Goal: Check status: Check status

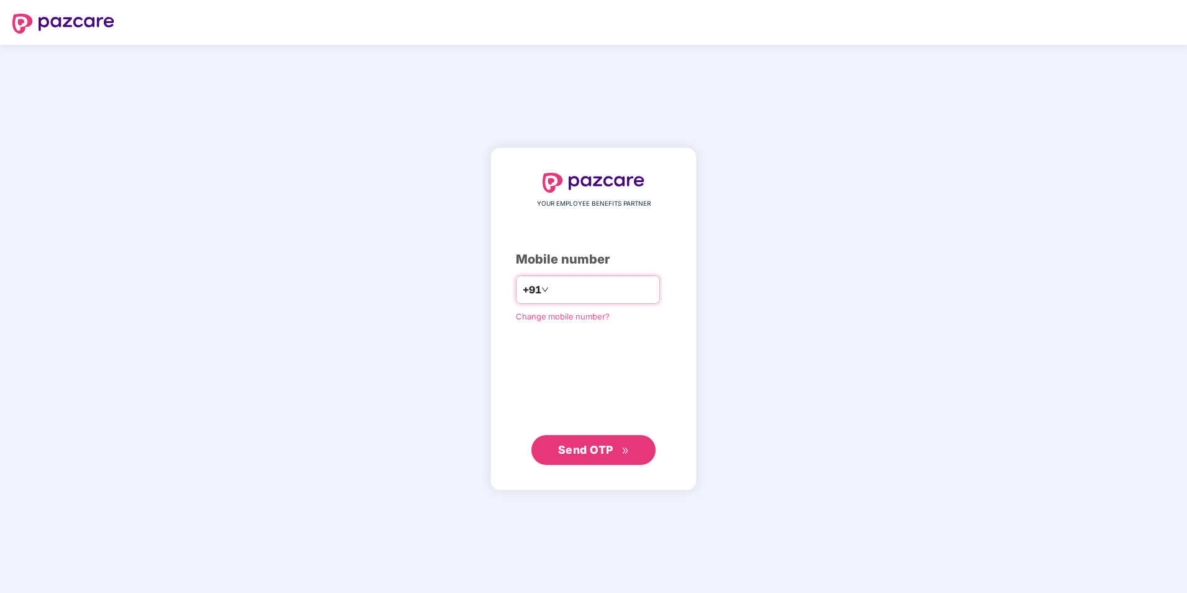
click at [551, 279] on div "+91" at bounding box center [588, 289] width 144 height 29
click at [551, 287] on input "**********" at bounding box center [602, 290] width 102 height 20
type input "**********"
click at [567, 449] on span "Send OTP" at bounding box center [585, 449] width 55 height 13
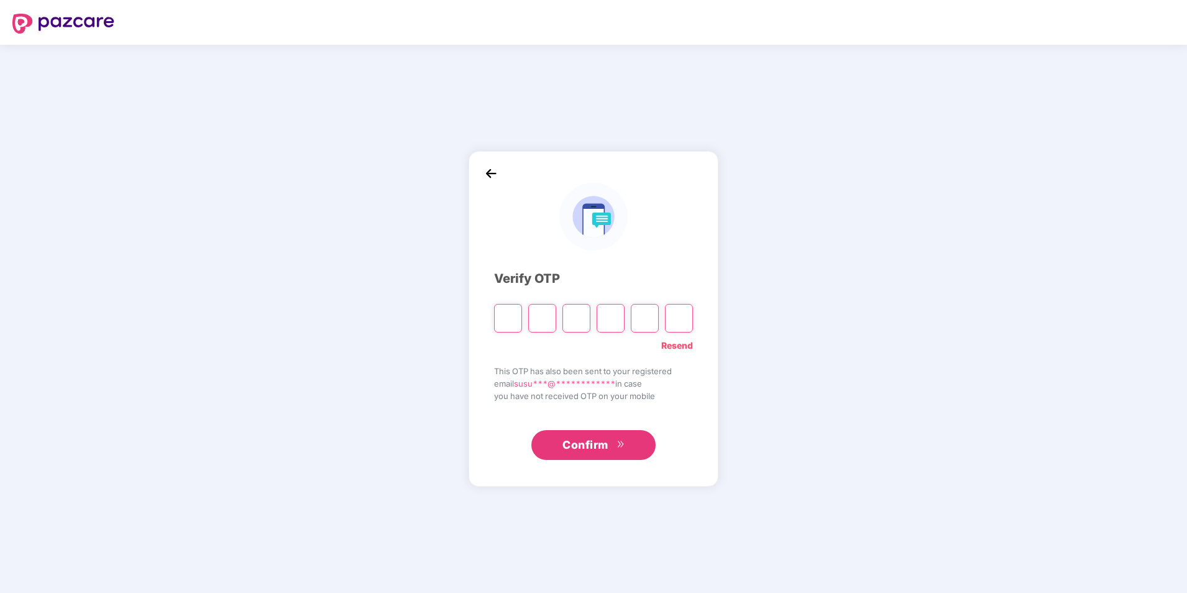
type input "*"
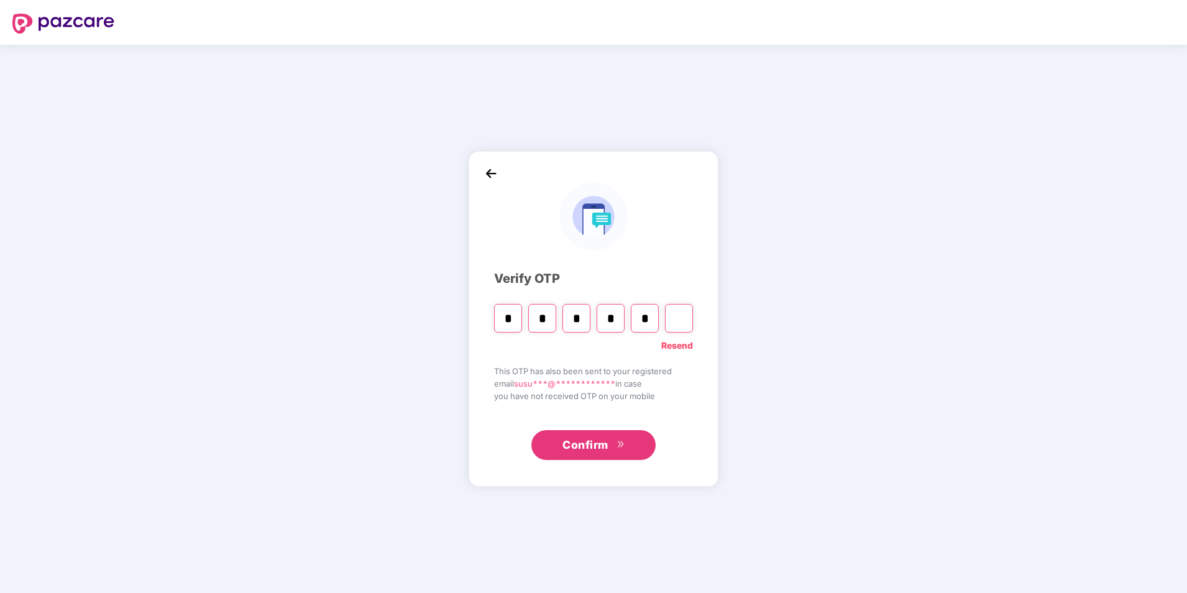
type input "*"
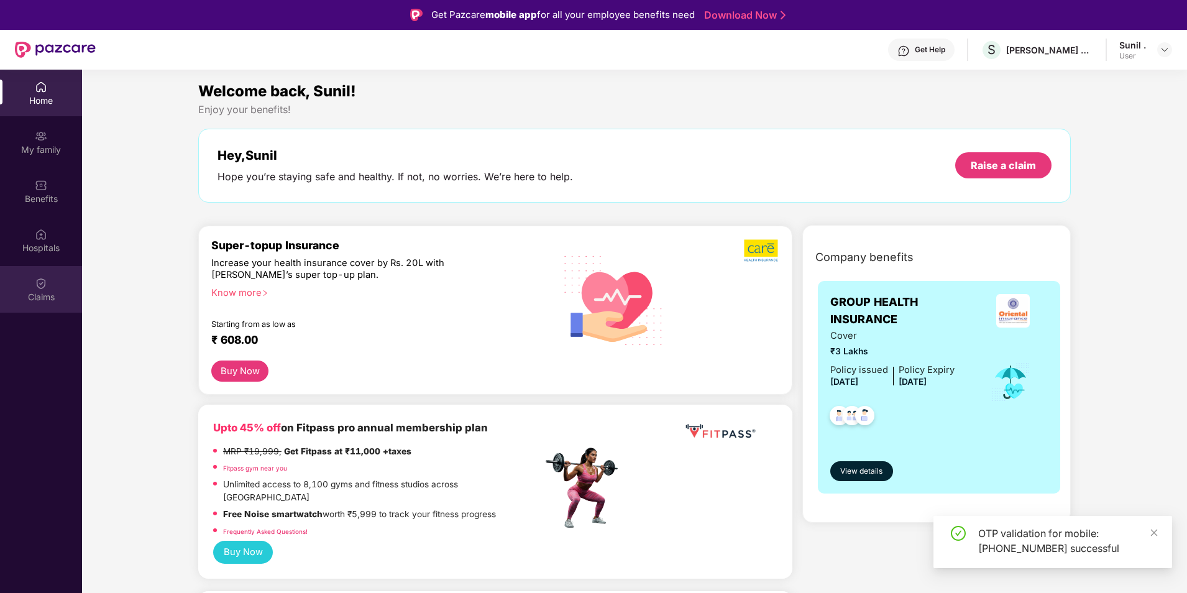
click at [49, 287] on div "Claims" at bounding box center [41, 289] width 82 height 47
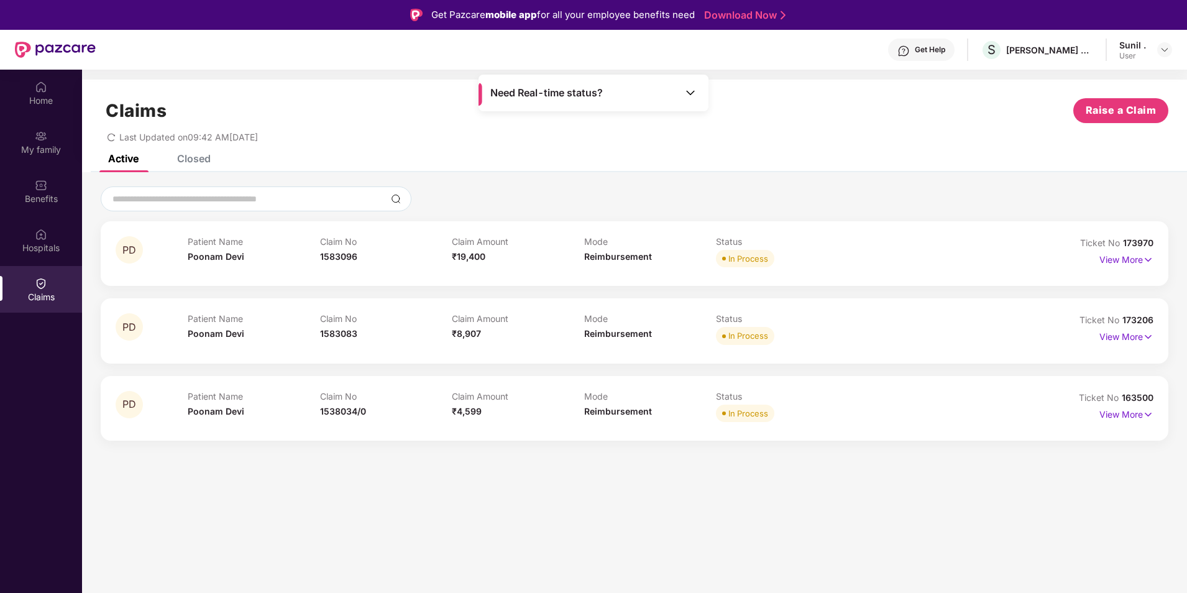
click at [1086, 416] on div "View More" at bounding box center [1089, 415] width 130 height 20
click at [1110, 416] on p "View More" at bounding box center [1127, 413] width 54 height 17
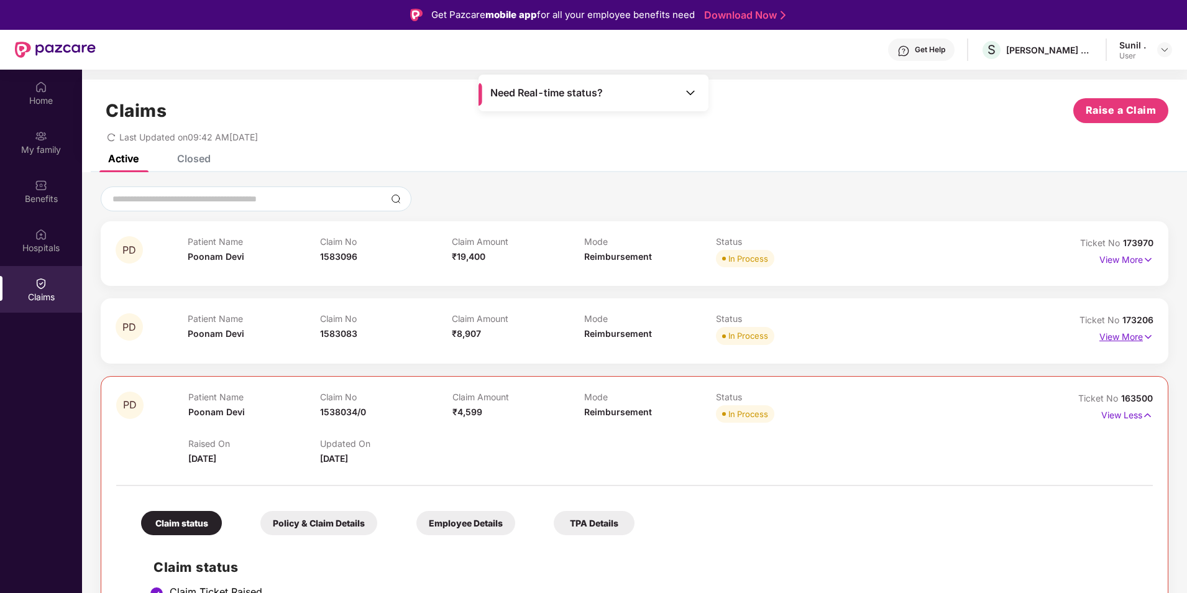
click at [1110, 337] on p "View More" at bounding box center [1127, 335] width 54 height 17
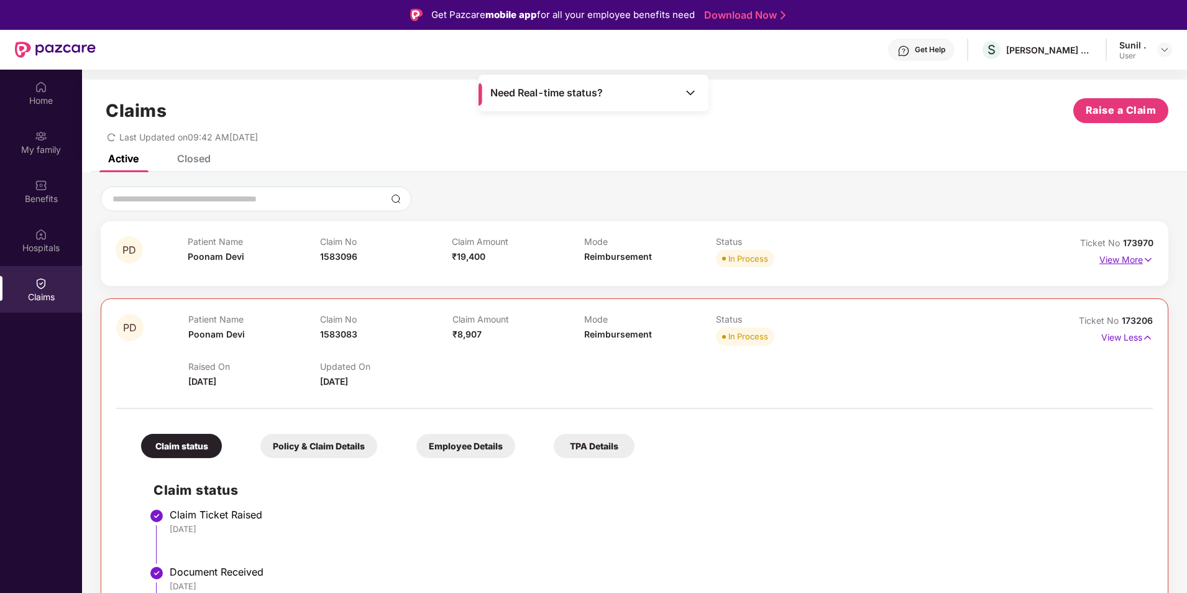
click at [1134, 255] on p "View More" at bounding box center [1127, 258] width 54 height 17
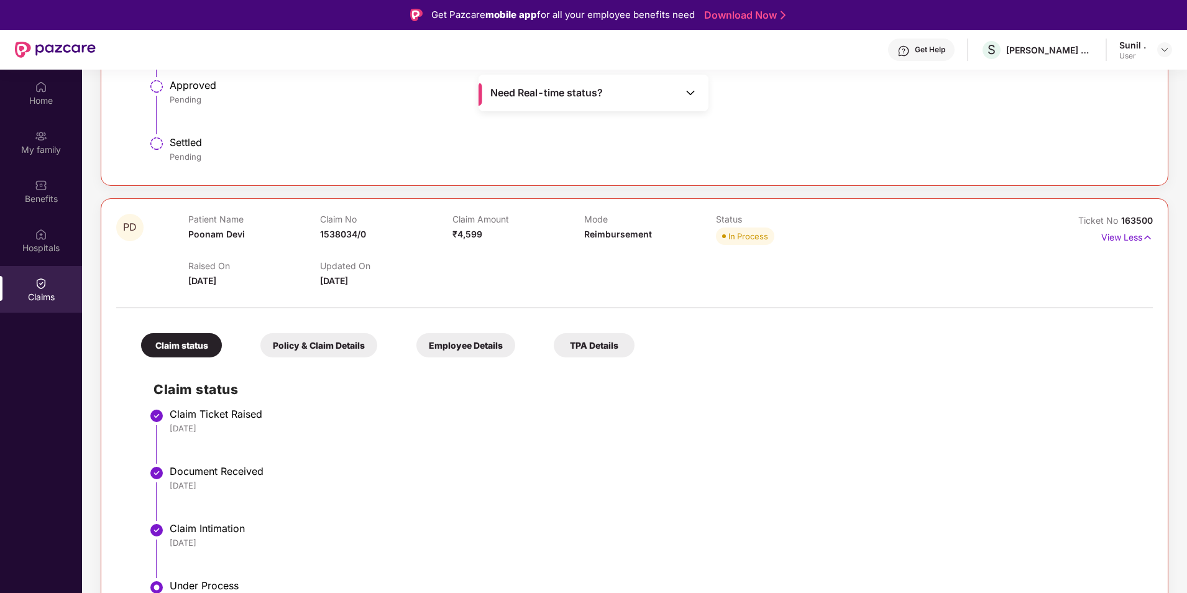
scroll to position [1198, 0]
